Goal: Task Accomplishment & Management: Manage account settings

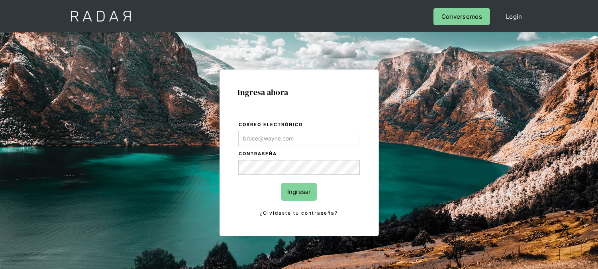
type input "[EMAIL_ADDRESS][DOMAIN_NAME]"
click at [296, 180] on form "Correo electrónico kinta.morioka@monnetpayments.com Contraseña Ingresar ¿Olvida…" at bounding box center [299, 168] width 123 height 97
click at [300, 188] on input "Ingresar" at bounding box center [298, 192] width 35 height 18
